Goal: Task Accomplishment & Management: Manage account settings

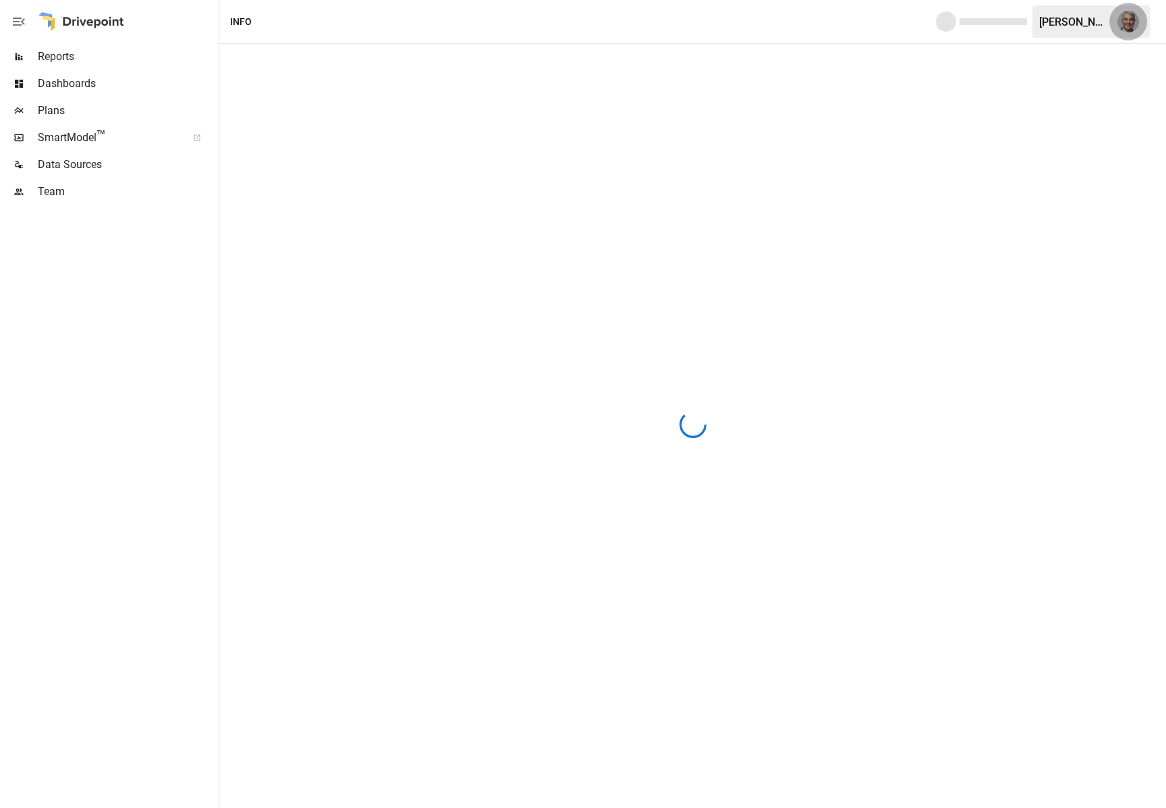
click at [1115, 22] on button "button" at bounding box center [1128, 22] width 38 height 38
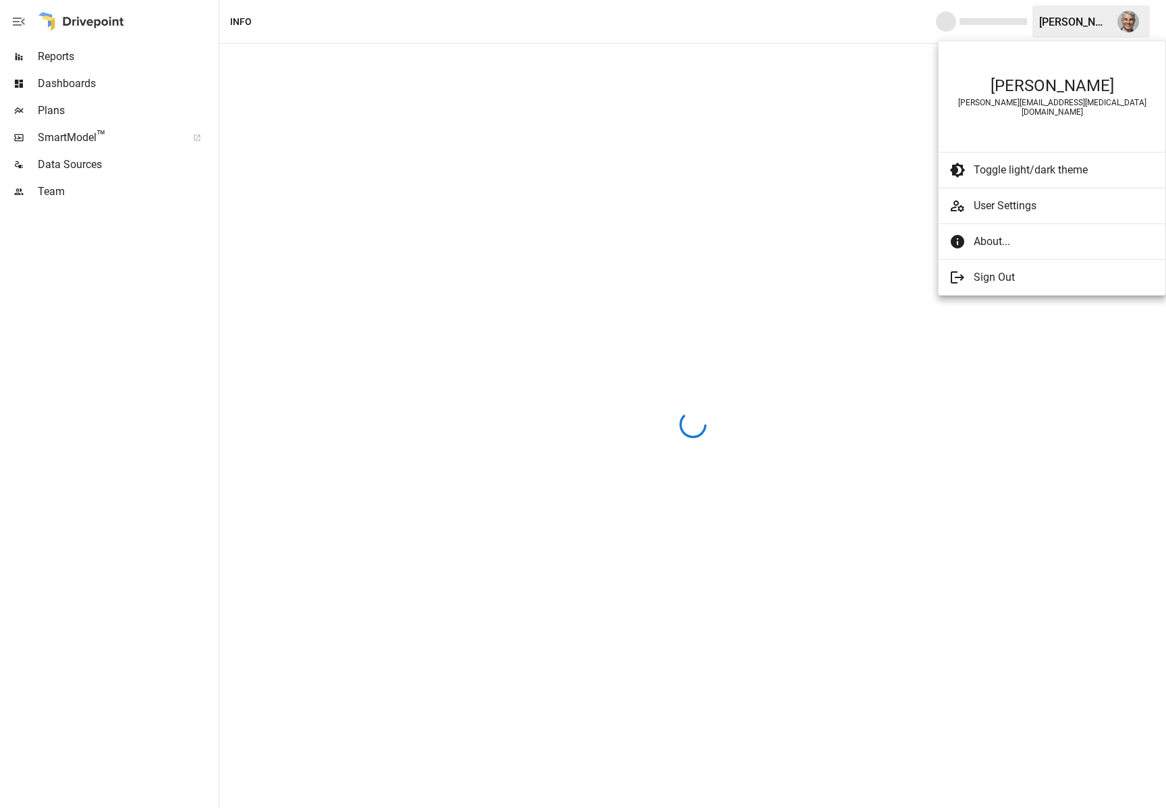
click at [1115, 22] on div at bounding box center [583, 404] width 1166 height 808
